Goal: Task Accomplishment & Management: Complete application form

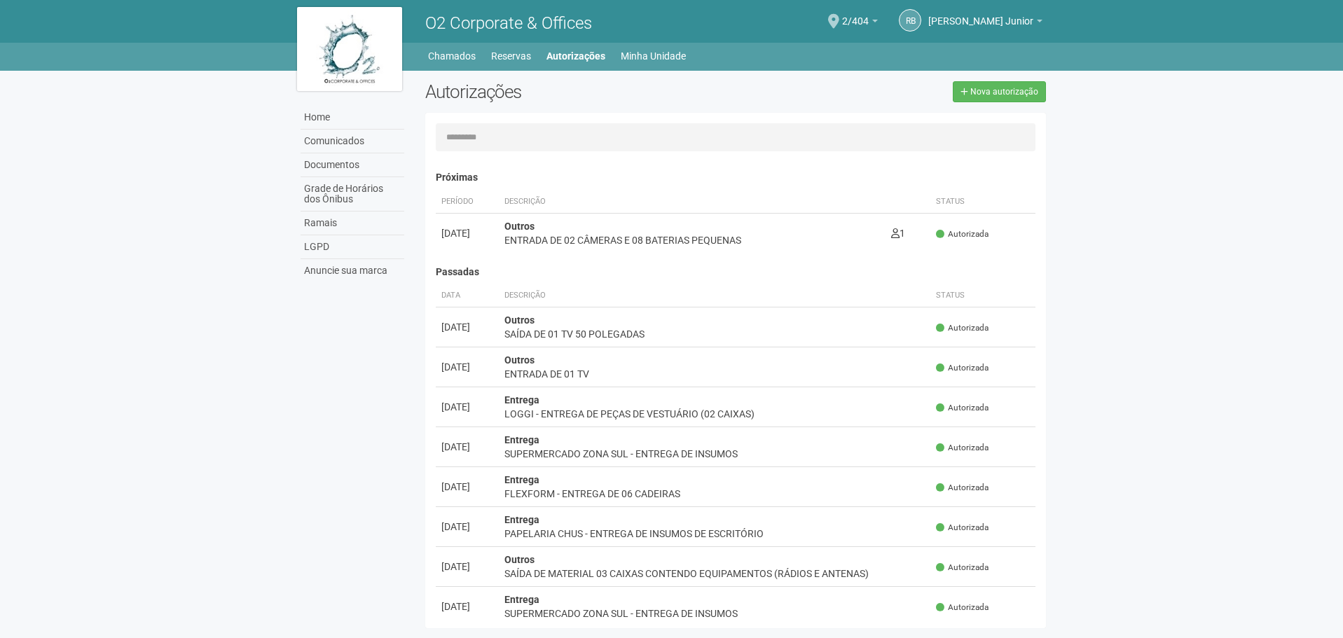
scroll to position [22, 0]
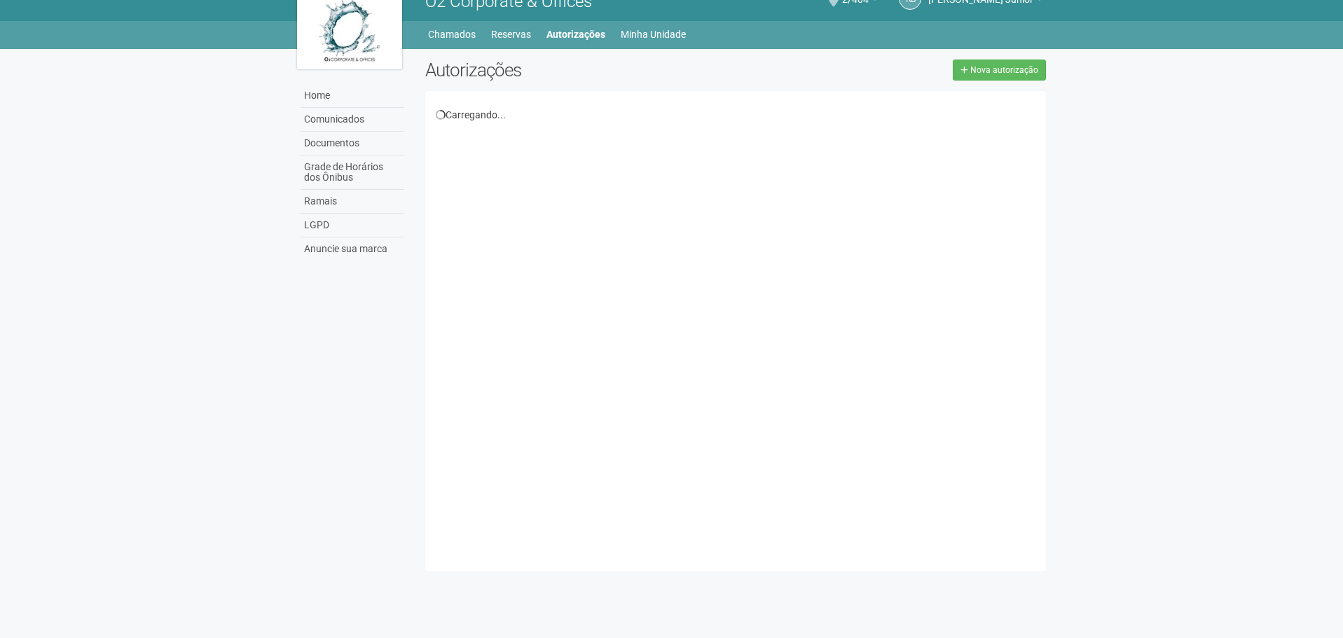
scroll to position [22, 0]
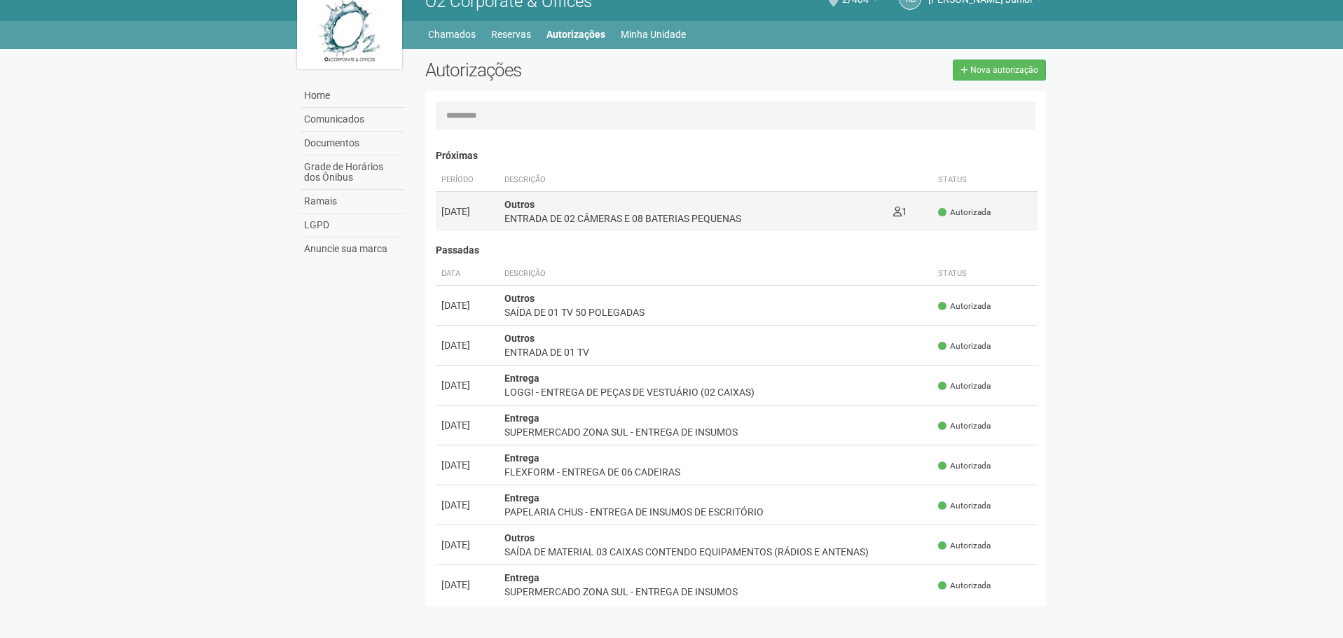
click at [730, 217] on div "ENTRADA DE 02 CÂMERAS E 08 BATERIAS PEQUENAS" at bounding box center [693, 219] width 378 height 14
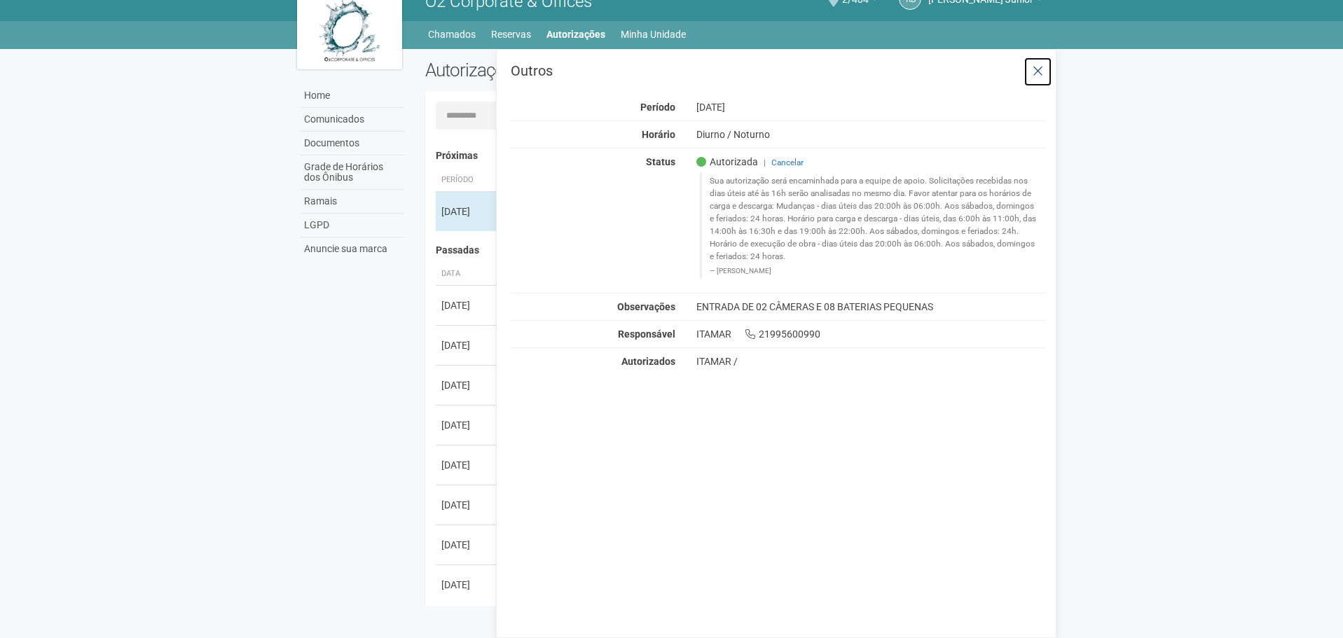
click at [1037, 69] on icon at bounding box center [1038, 71] width 11 height 14
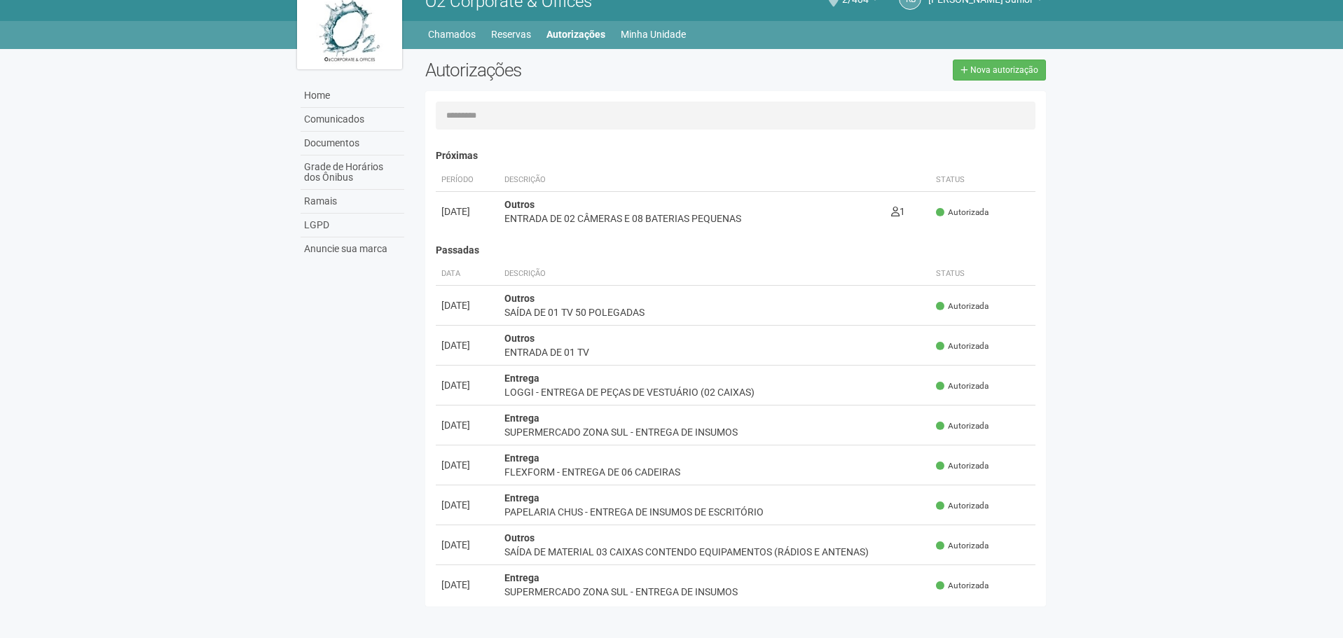
click at [1054, 268] on div "Autorizações Nova autorização Carregando... Nenhuma autorização foi solicitada …" at bounding box center [736, 337] width 642 height 554
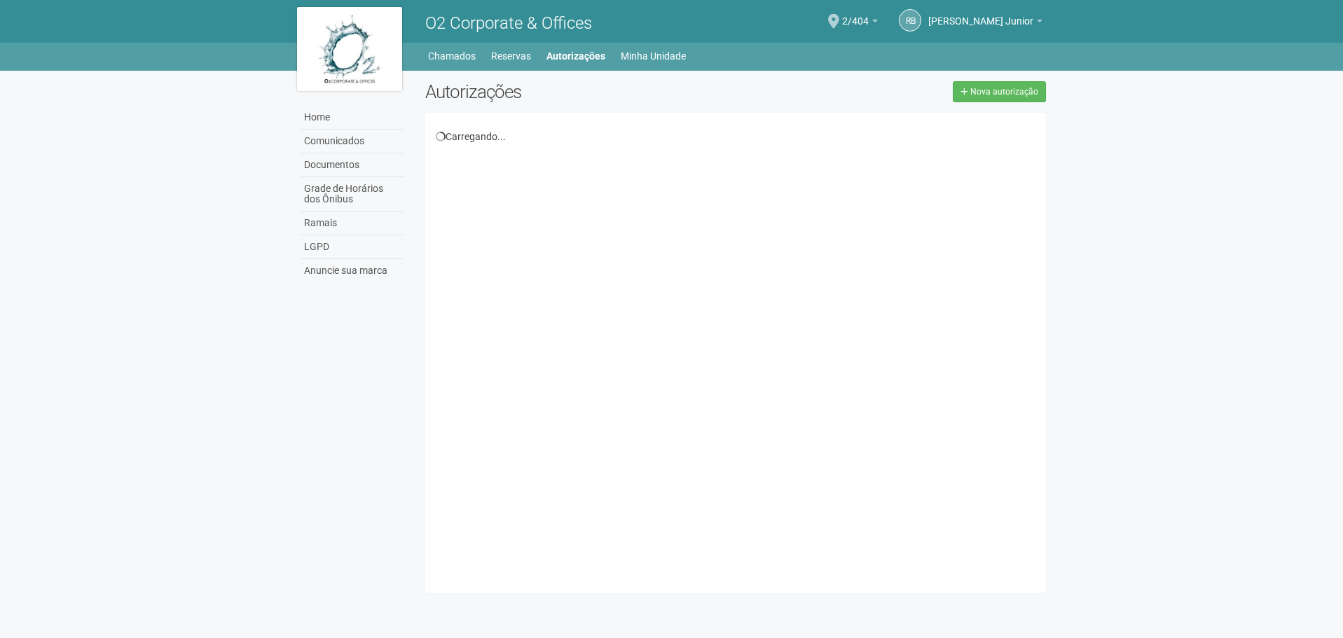
scroll to position [22, 0]
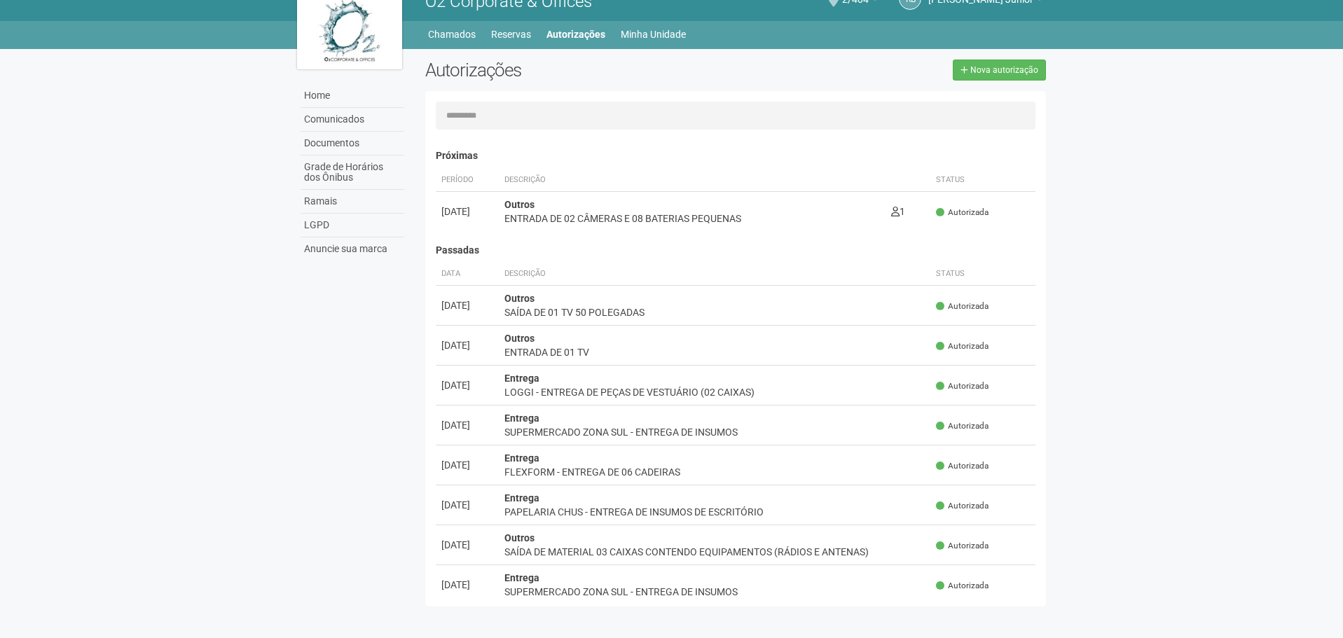
click at [1162, 355] on body "Aguarde... O2 Corporate & Offices RB [PERSON_NAME] Junior [PERSON_NAME] Junior …" at bounding box center [671, 297] width 1343 height 638
click at [764, 606] on div "Carregando... Nenhuma autorização foi solicitada Próximas Período Descrição Sta…" at bounding box center [735, 349] width 621 height 516
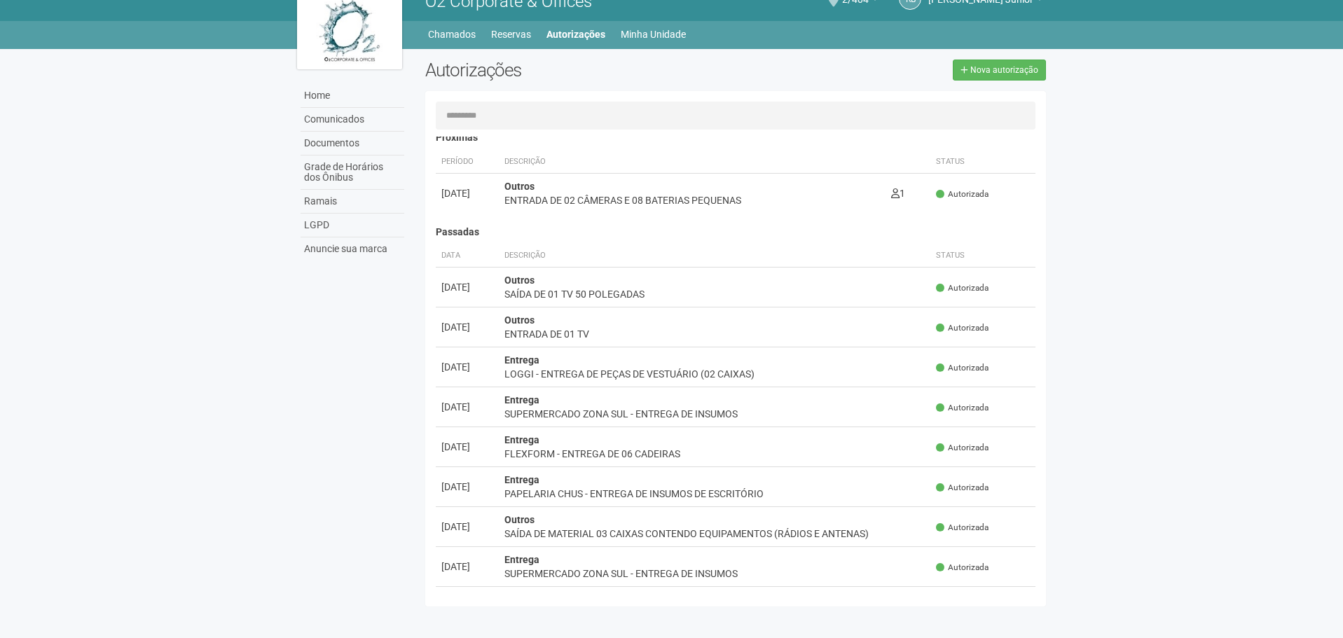
scroll to position [70, 0]
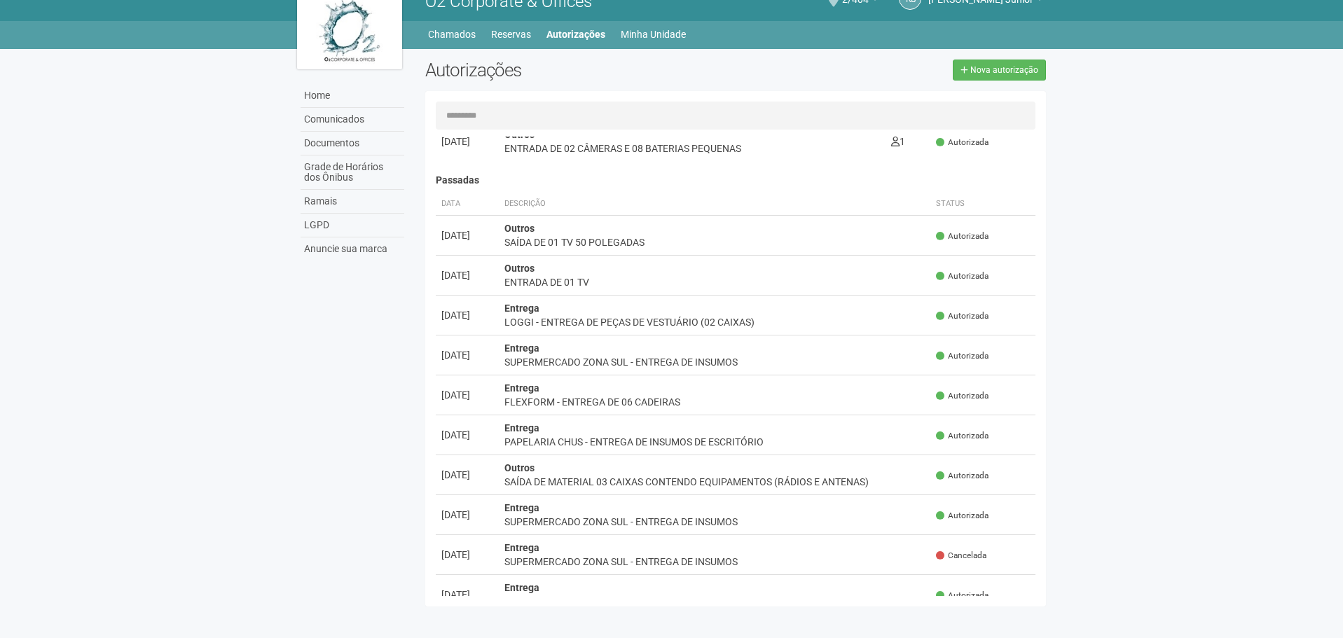
drag, startPoint x: 1112, startPoint y: 494, endPoint x: 1185, endPoint y: 671, distance: 191.9
click at [1185, 617] on html "Aguarde... O2 Corporate & Offices RB [PERSON_NAME] Junior [PERSON_NAME] Junior …" at bounding box center [671, 297] width 1343 height 638
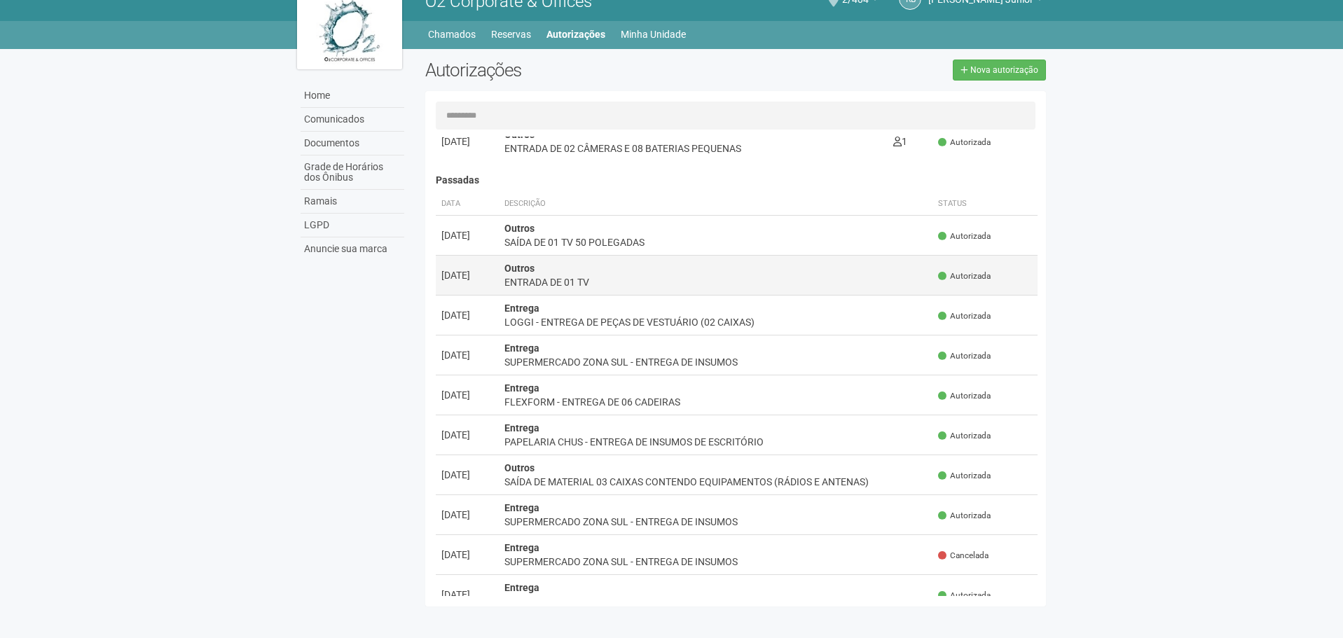
scroll to position [0, 0]
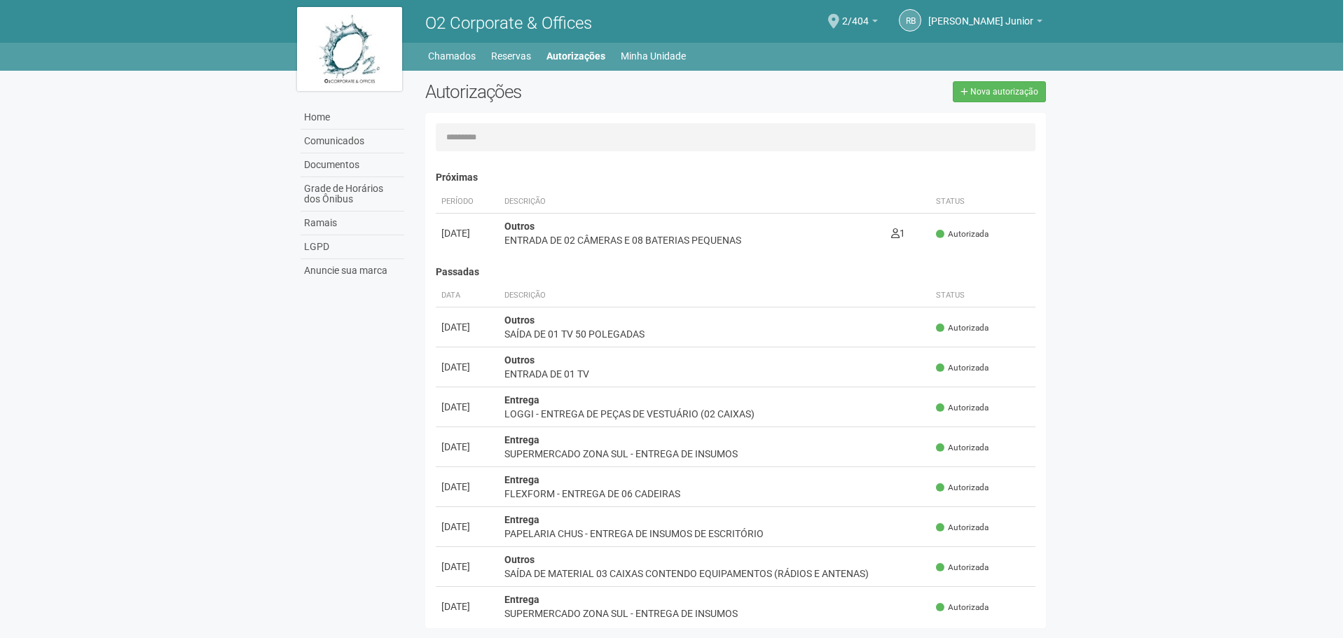
scroll to position [22, 0]
